Goal: Task Accomplishment & Management: Complete application form

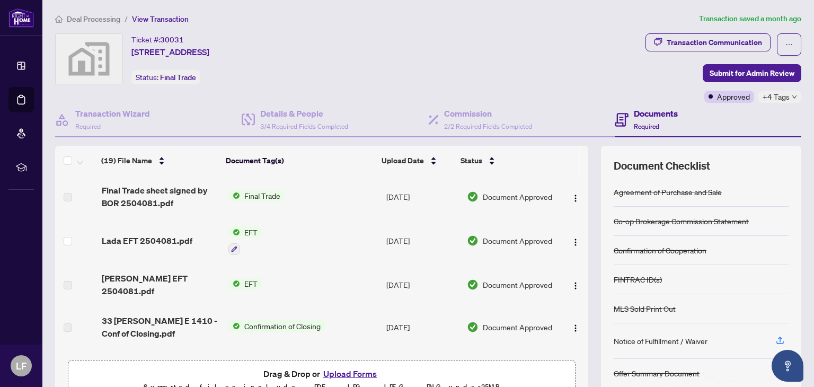
click at [110, 18] on span "Deal Processing" at bounding box center [94, 19] width 54 height 10
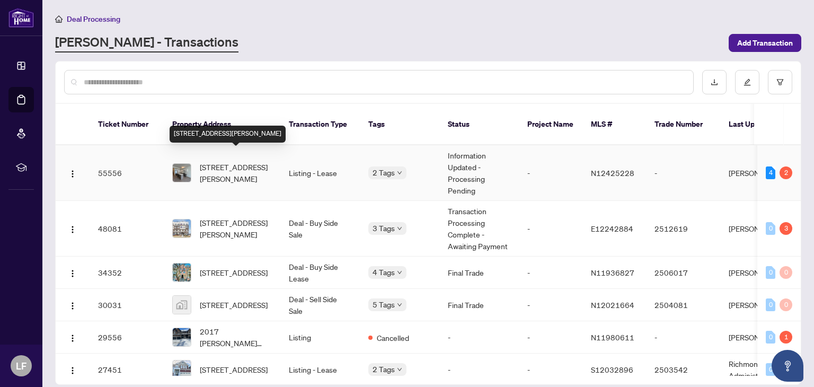
click at [227, 166] on span "[STREET_ADDRESS][PERSON_NAME]" at bounding box center [236, 172] width 72 height 23
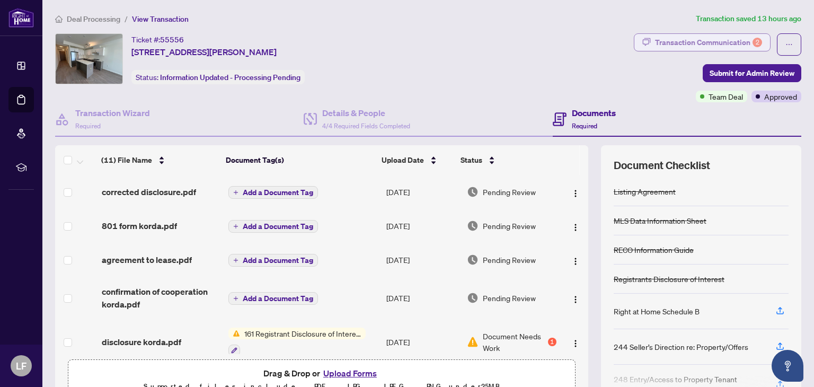
click at [689, 45] on div "Transaction Communication 2" at bounding box center [708, 42] width 107 height 17
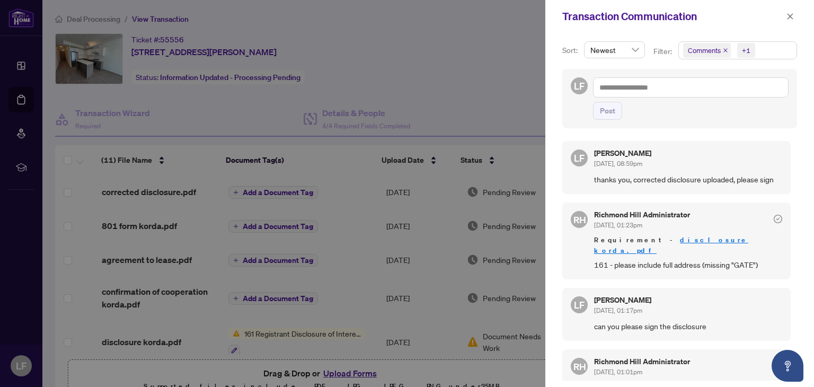
click at [514, 94] on div at bounding box center [407, 193] width 814 height 387
click at [789, 18] on icon "close" at bounding box center [791, 16] width 6 height 6
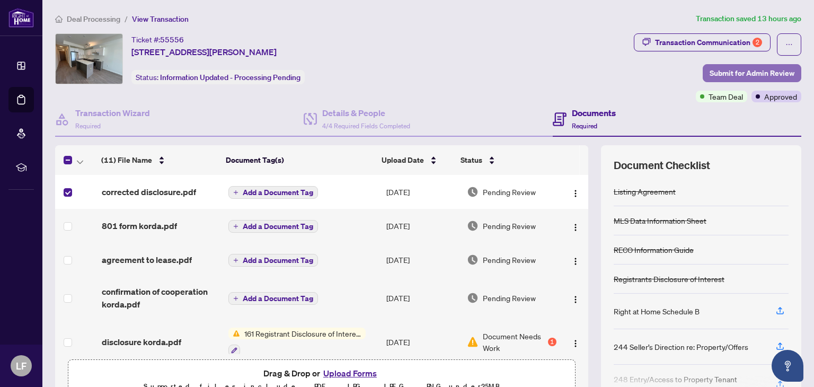
click at [717, 71] on span "Submit for Admin Review" at bounding box center [752, 73] width 85 height 17
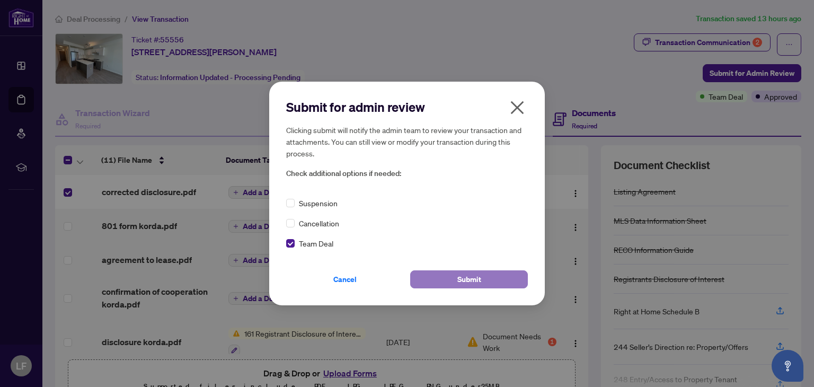
click at [463, 277] on span "Submit" at bounding box center [470, 279] width 24 height 17
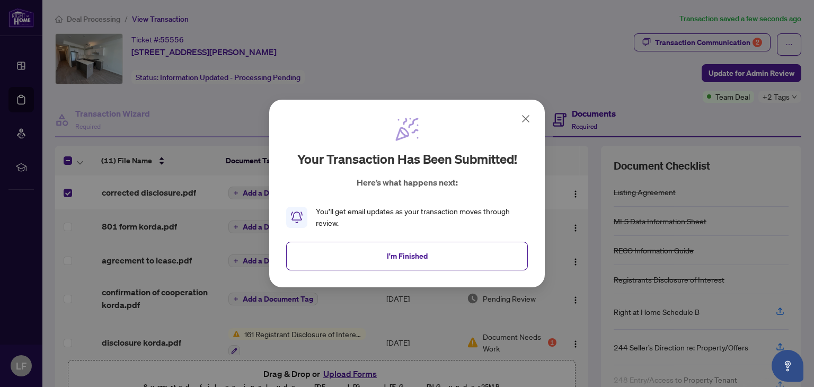
click at [527, 117] on icon at bounding box center [526, 119] width 6 height 6
